Goal: Task Accomplishment & Management: Manage account settings

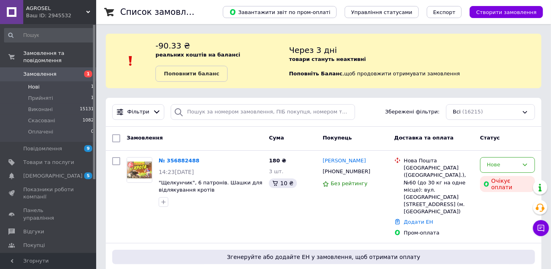
click at [60, 81] on li "Нові 1" at bounding box center [49, 86] width 99 height 11
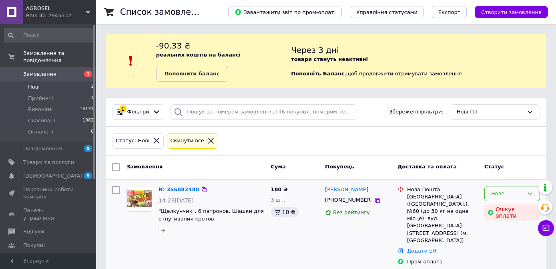
click at [497, 195] on div "Нове" at bounding box center [507, 193] width 32 height 8
click at [493, 209] on li "Прийнято" at bounding box center [512, 210] width 55 height 15
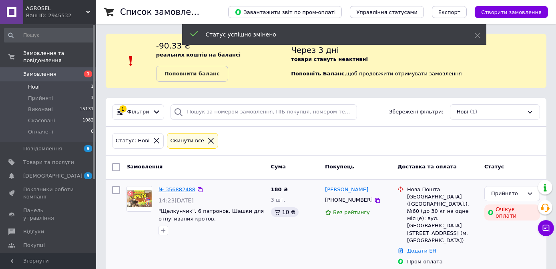
click at [168, 191] on link "№ 356882488" at bounding box center [177, 189] width 37 height 6
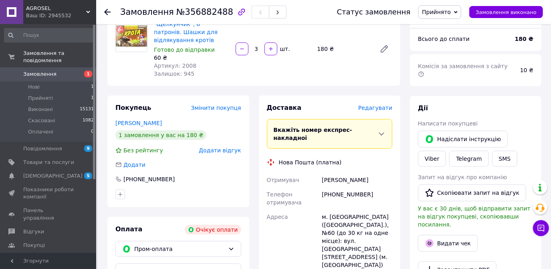
scroll to position [109, 0]
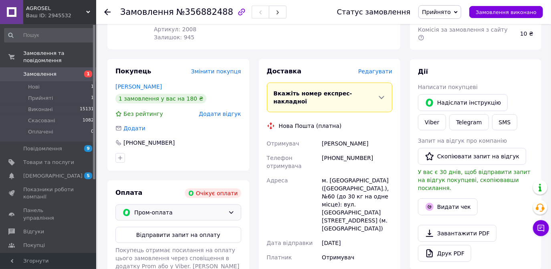
click at [223, 210] on span "Пром-оплата" at bounding box center [179, 212] width 91 height 9
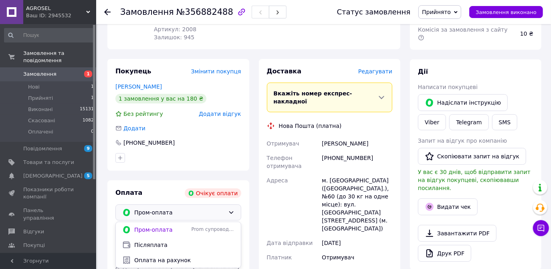
click at [223, 210] on span "Пром-оплата" at bounding box center [179, 212] width 91 height 9
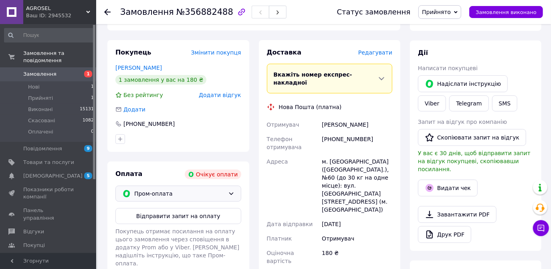
scroll to position [145, 0]
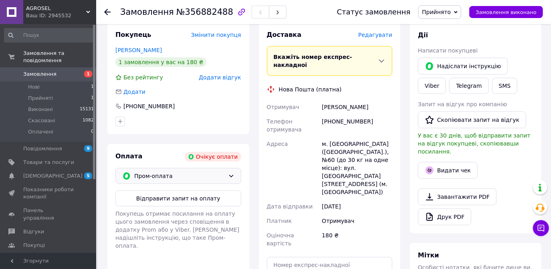
click at [222, 175] on span "Пром-оплата" at bounding box center [179, 175] width 91 height 9
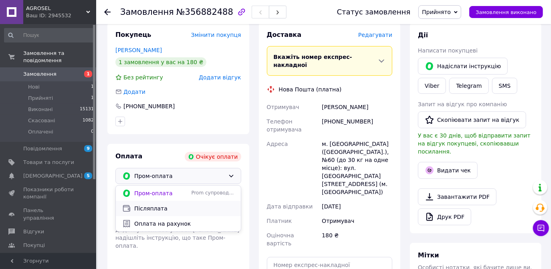
click at [163, 204] on span "Післяплата" at bounding box center [184, 208] width 100 height 8
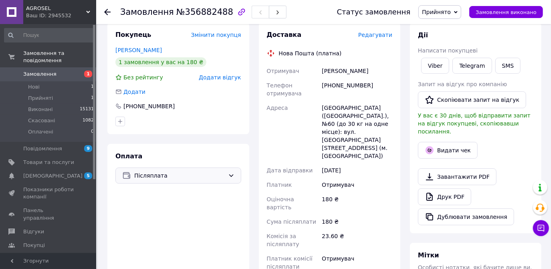
click at [181, 171] on span "Післяплата" at bounding box center [179, 175] width 91 height 9
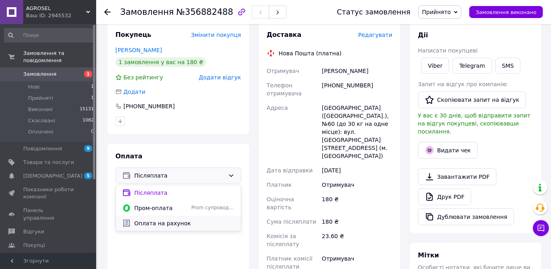
click at [162, 219] on span "Оплата на рахунок" at bounding box center [184, 223] width 100 height 8
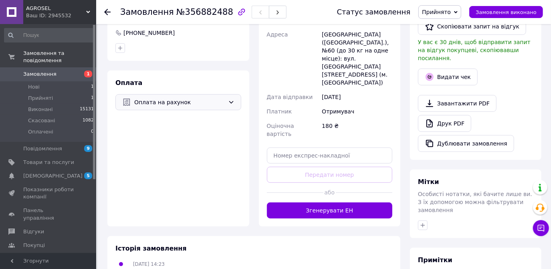
scroll to position [218, 0]
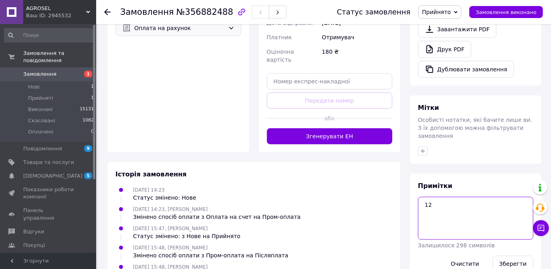
scroll to position [295, 0]
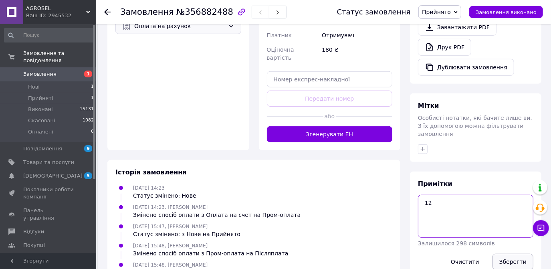
type textarea "12"
click at [519, 254] on button "Зберегти" at bounding box center [512, 262] width 41 height 16
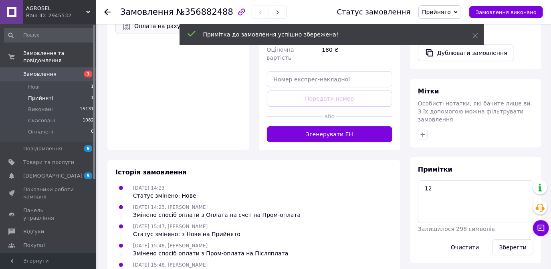
click at [37, 95] on span "Прийняті" at bounding box center [40, 98] width 25 height 7
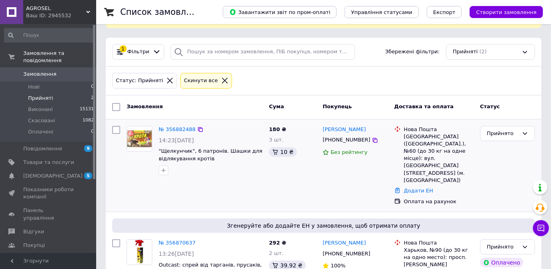
scroll to position [72, 0]
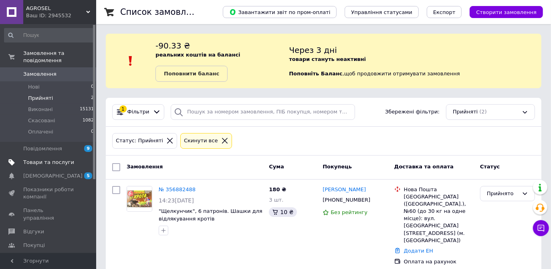
click at [28, 159] on link "Товари та послуги" at bounding box center [49, 162] width 99 height 14
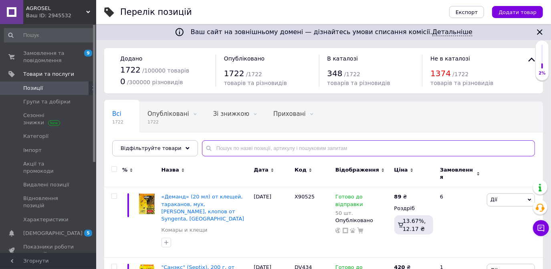
click at [255, 147] on input "text" at bounding box center [368, 148] width 333 height 16
type input "комбат"
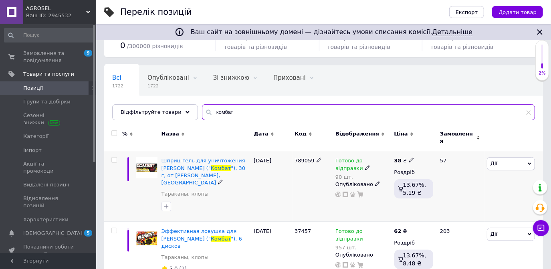
scroll to position [72, 0]
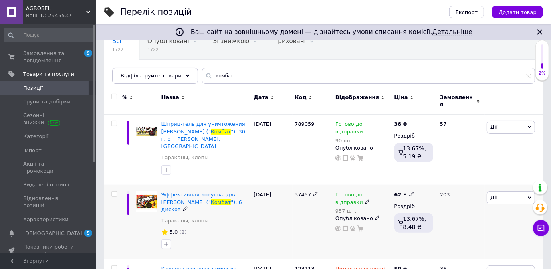
click at [365, 199] on icon at bounding box center [367, 201] width 5 height 5
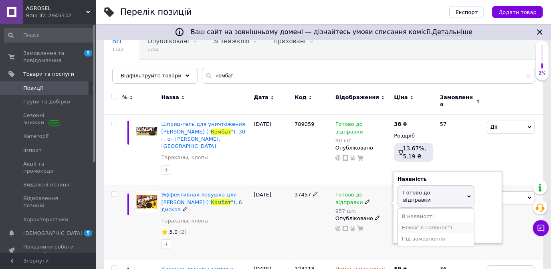
click at [405, 222] on li "Немає в наявності" at bounding box center [436, 227] width 76 height 11
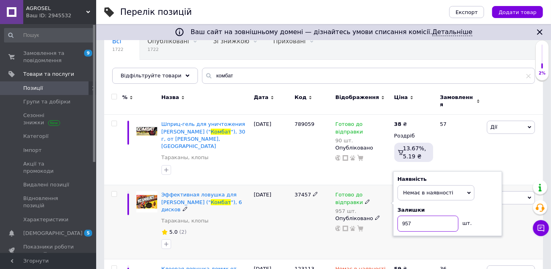
click at [405, 215] on input "957" at bounding box center [427, 223] width 61 height 16
type input "0"
click at [378, 229] on div "Готово до відправки 957 шт. Наявність Немає в наявності В наявності Під замовле…" at bounding box center [362, 222] width 59 height 74
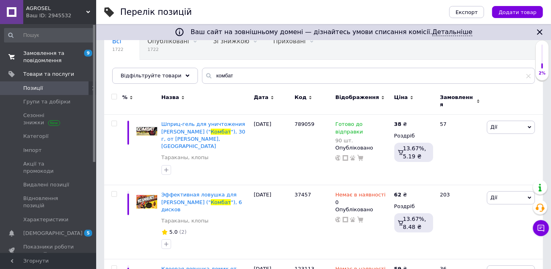
click at [42, 55] on span "Замовлення та повідомлення" at bounding box center [48, 57] width 51 height 14
